Goal: Transaction & Acquisition: Book appointment/travel/reservation

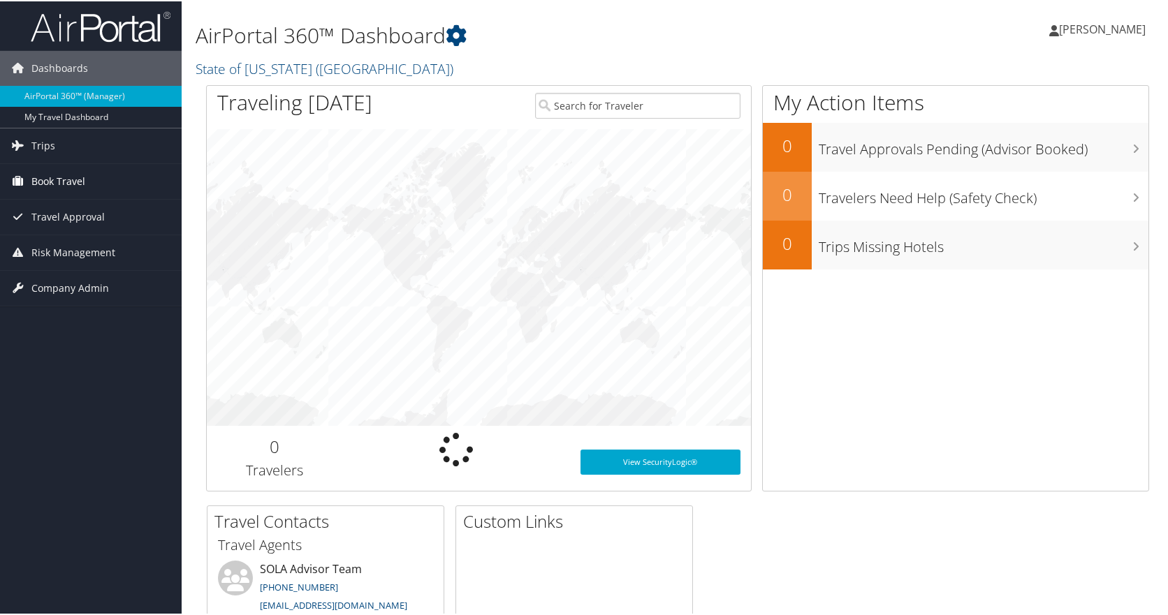
click at [29, 188] on link "Book Travel" at bounding box center [91, 180] width 182 height 35
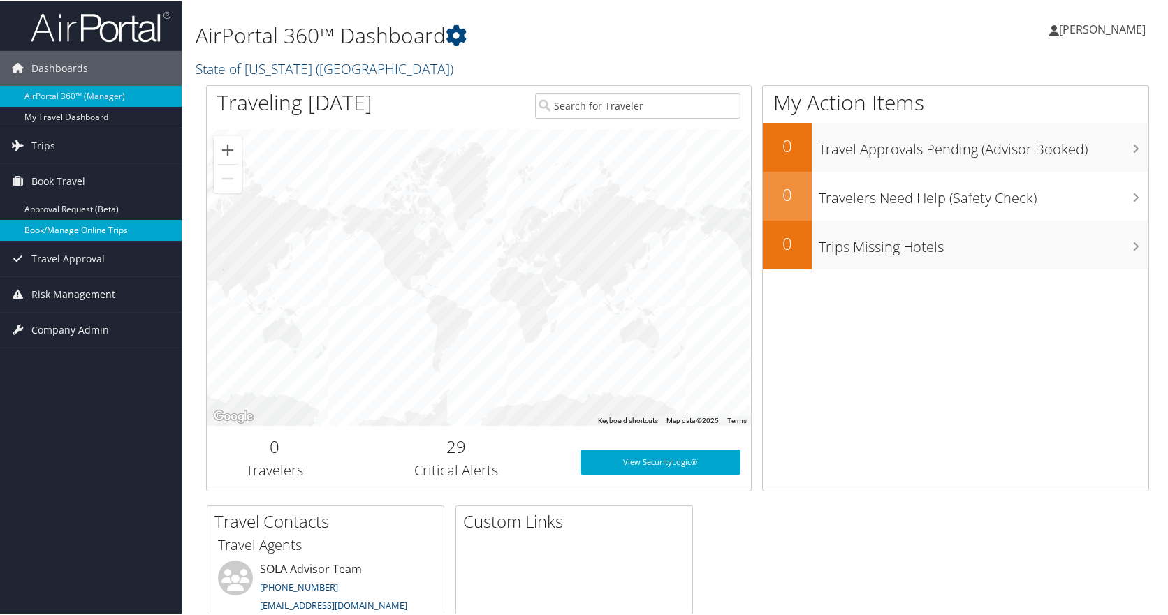
click at [68, 229] on link "Book/Manage Online Trips" at bounding box center [91, 229] width 182 height 21
click at [61, 219] on link "Book/Manage Online Trips" at bounding box center [91, 229] width 182 height 21
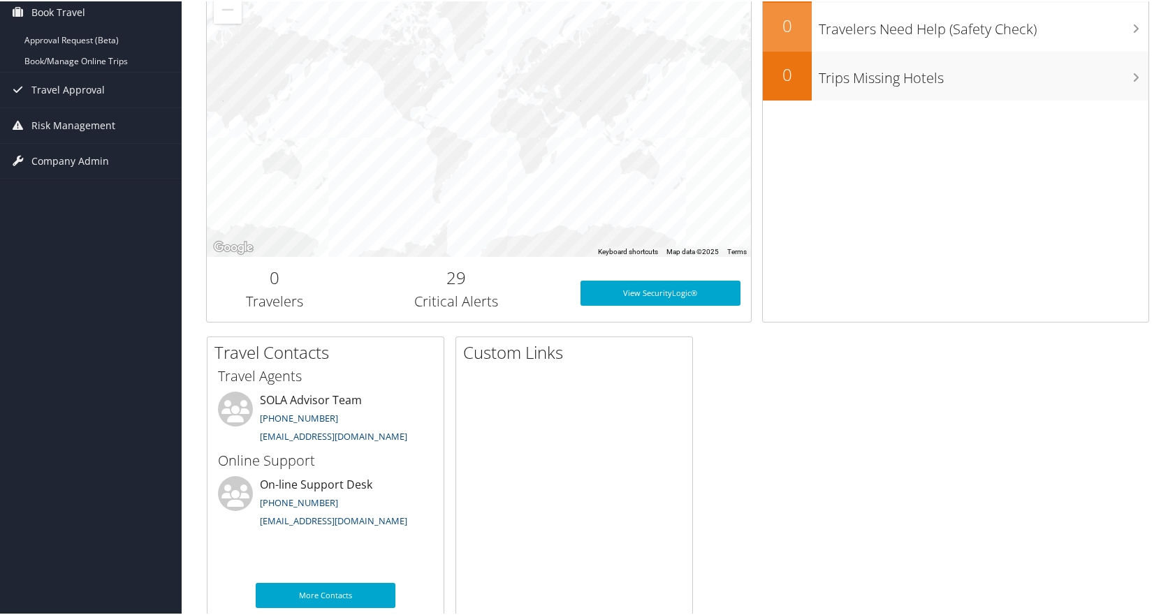
scroll to position [192, 0]
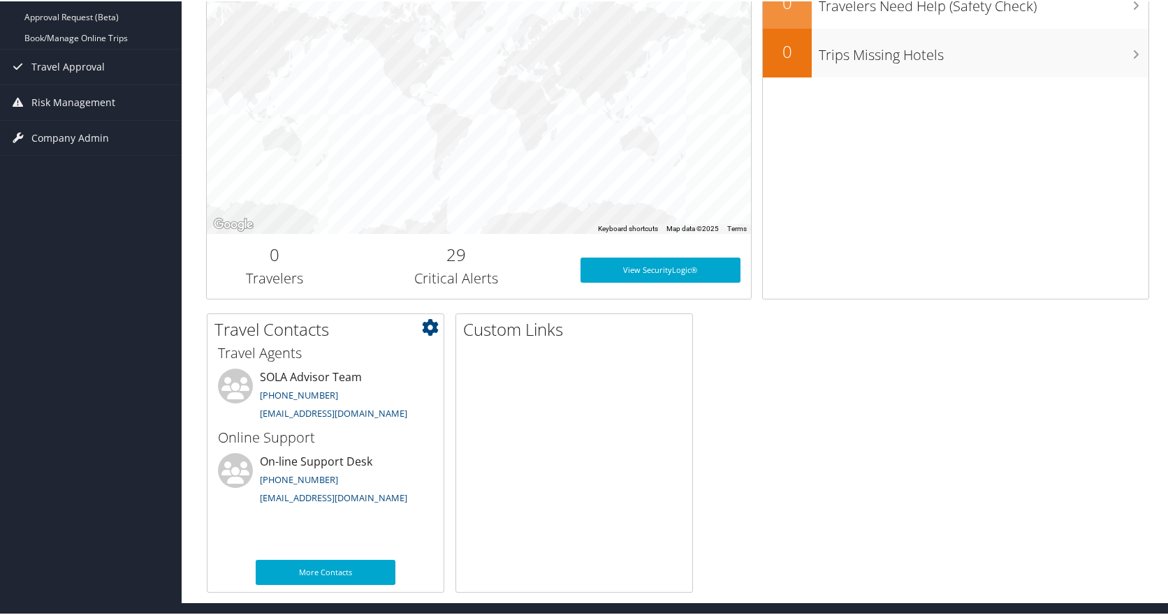
drag, startPoint x: 392, startPoint y: 501, endPoint x: 261, endPoint y: 458, distance: 138.1
click at [261, 458] on li "On-line Support Desk (801) 327-7720 onlinesupport@cbtravel.com" at bounding box center [325, 480] width 229 height 57
copy li "On-line Support Desk (801) 327-7720 onlinesupport@cbtravel.com"
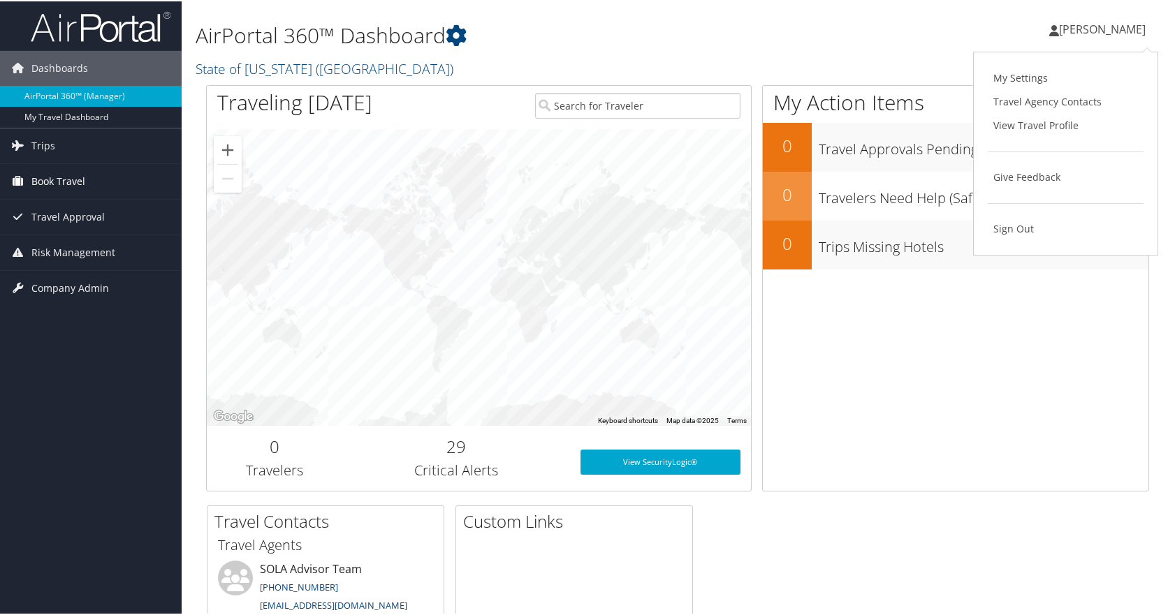
click at [96, 182] on link "Book Travel" at bounding box center [91, 180] width 182 height 35
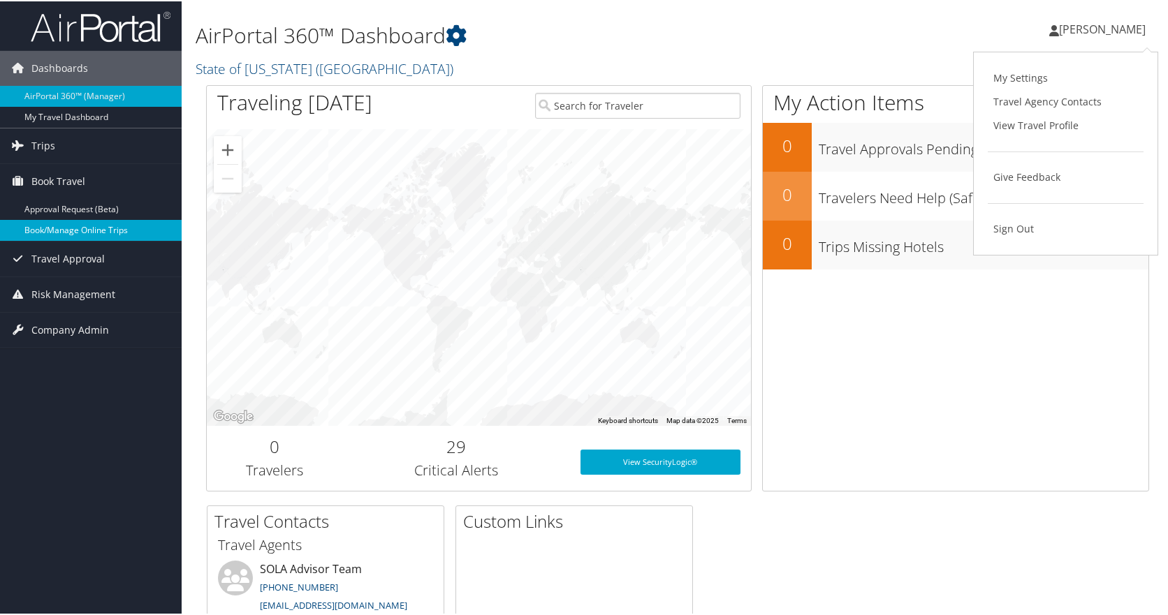
click at [95, 235] on link "Book/Manage Online Trips" at bounding box center [91, 229] width 182 height 21
